Goal: Find contact information: Find contact information

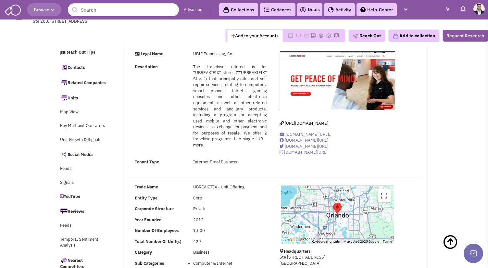
select select
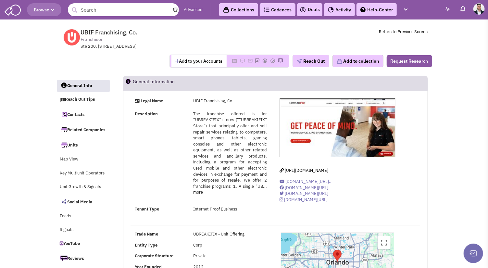
click at [121, 5] on input "text" at bounding box center [123, 9] width 111 height 13
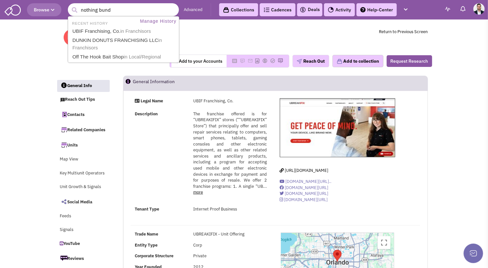
type input "nothing bundt"
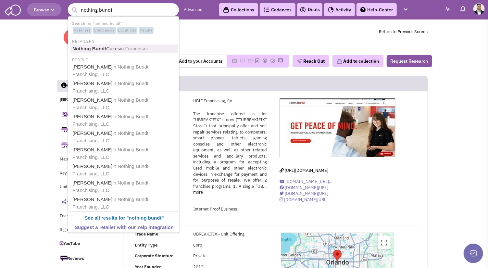
click at [100, 50] on b "Nothing Bundt" at bounding box center [89, 49] width 34 height 6
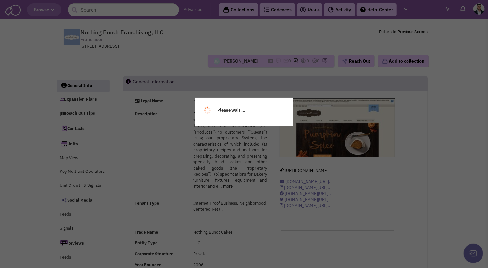
select select
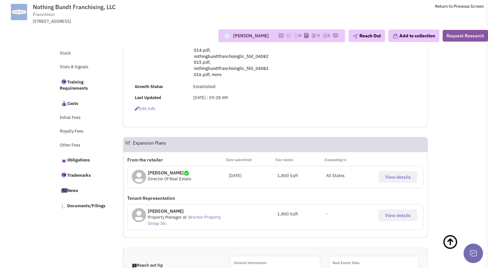
scroll to position [325, 0]
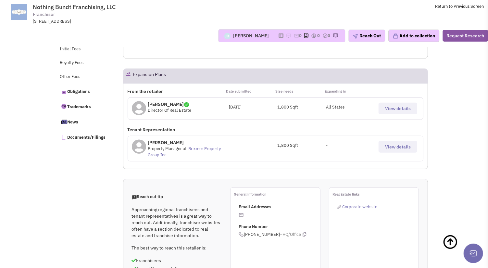
click at [396, 108] on span "View details" at bounding box center [398, 109] width 26 height 6
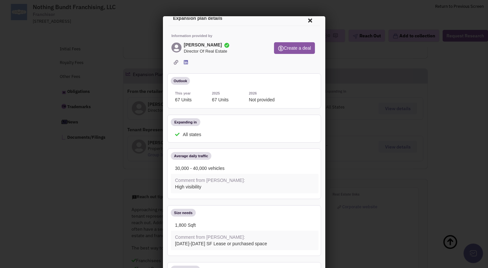
scroll to position [0, 0]
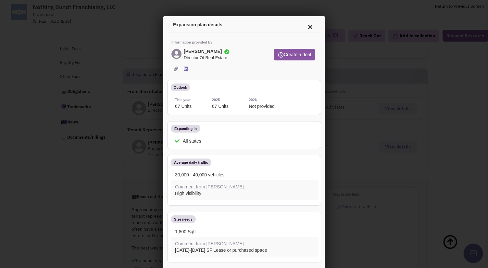
click at [307, 24] on icon at bounding box center [309, 26] width 14 height 16
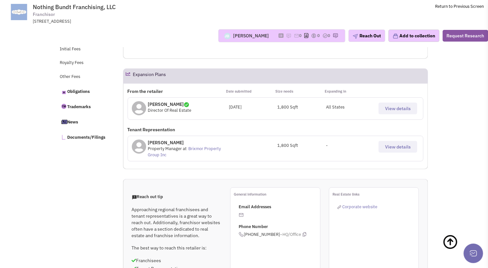
click at [140, 107] on icon at bounding box center [139, 108] width 14 height 15
click at [152, 106] on p "Phillip Pitts" at bounding box center [170, 104] width 44 height 6
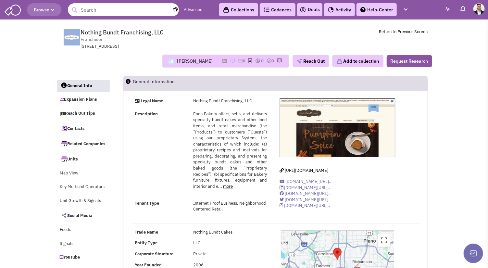
drag, startPoint x: 121, startPoint y: 12, endPoint x: 130, endPoint y: 15, distance: 9.8
click at [120, 12] on input "text" at bounding box center [123, 9] width 111 height 13
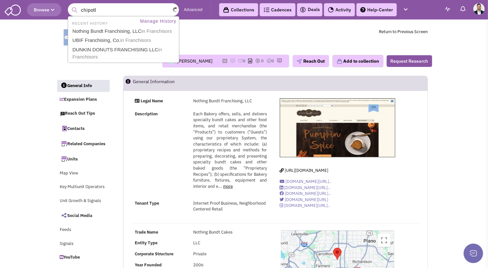
type input "chipotle"
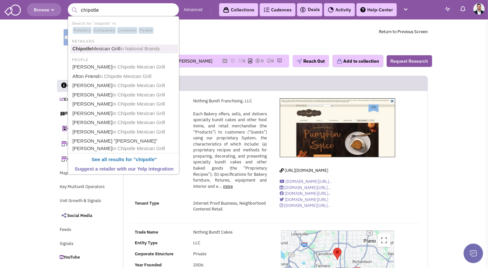
click at [116, 46] on link "Chipotle Mexican Grill in National Brands" at bounding box center [124, 49] width 108 height 9
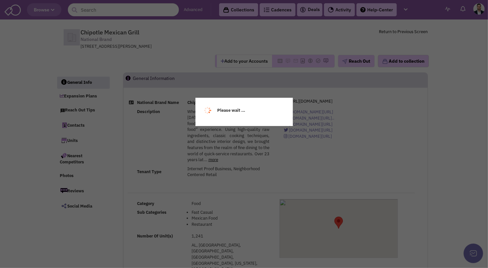
select select
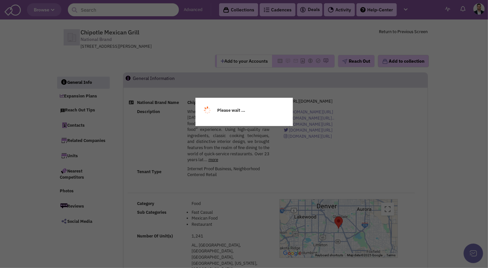
select select
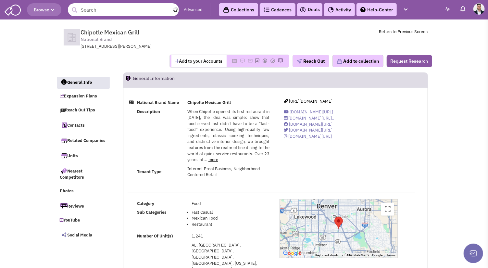
click at [131, 11] on input "text" at bounding box center [123, 9] width 111 height 13
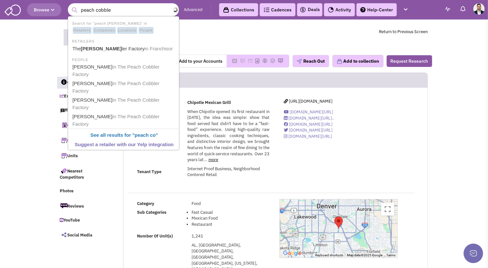
type input "peach cobbler"
click at [148, 50] on span "in Franchisor" at bounding box center [145, 49] width 28 height 6
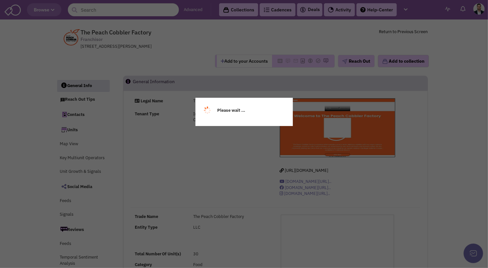
select select
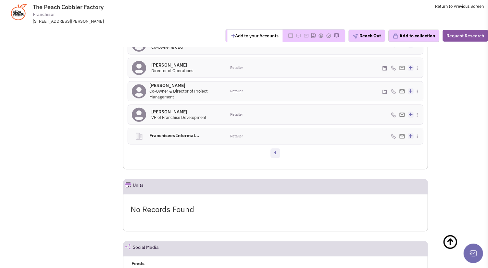
scroll to position [397, 0]
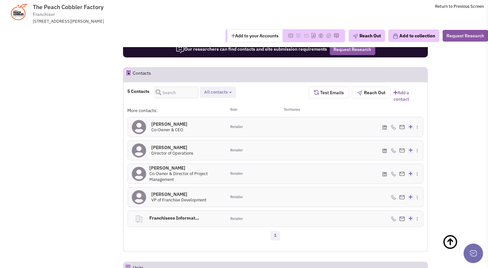
click at [171, 196] on h4 "Andrew Geroge 0" at bounding box center [179, 194] width 55 height 6
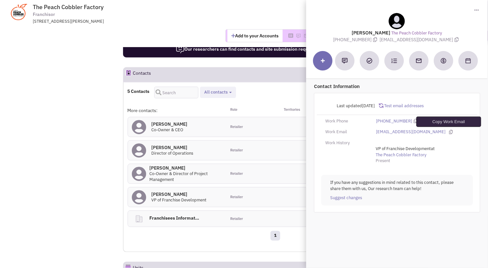
click at [449, 130] on icon at bounding box center [451, 132] width 4 height 4
